Goal: Complete application form

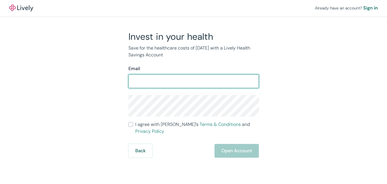
click at [129, 122] on input "I agree with Lively’s Terms & Conditions and Privacy Policy" at bounding box center [131, 124] width 5 height 5
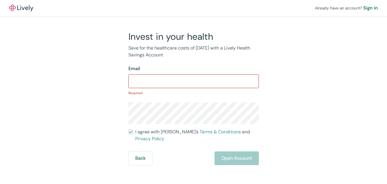
click at [129, 130] on input "I agree with Lively’s Terms & Conditions and Privacy Policy" at bounding box center [131, 132] width 5 height 5
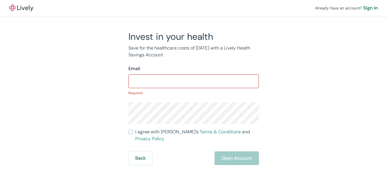
click at [129, 130] on input "I agree with Lively’s Terms & Conditions and Privacy Policy" at bounding box center [131, 132] width 5 height 5
checkbox input "false"
